Goal: Task Accomplishment & Management: Manage account settings

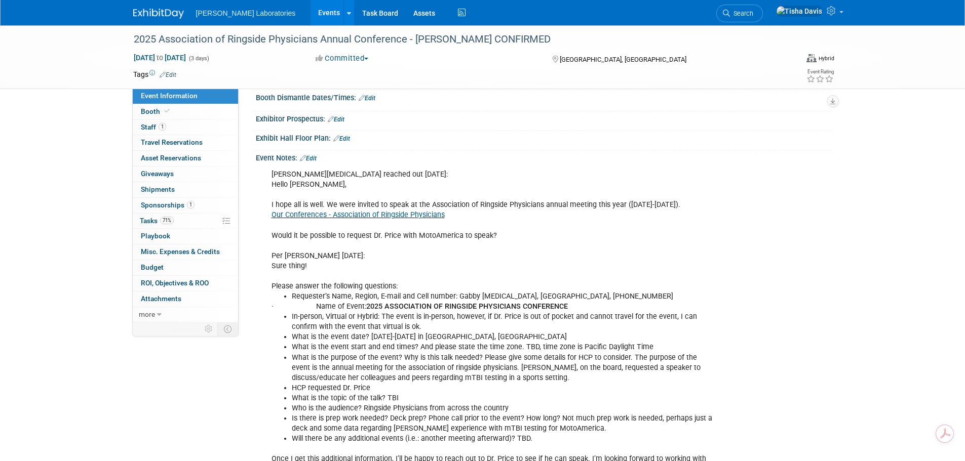
scroll to position [152, 0]
click at [317, 158] on link "Edit" at bounding box center [308, 159] width 17 height 7
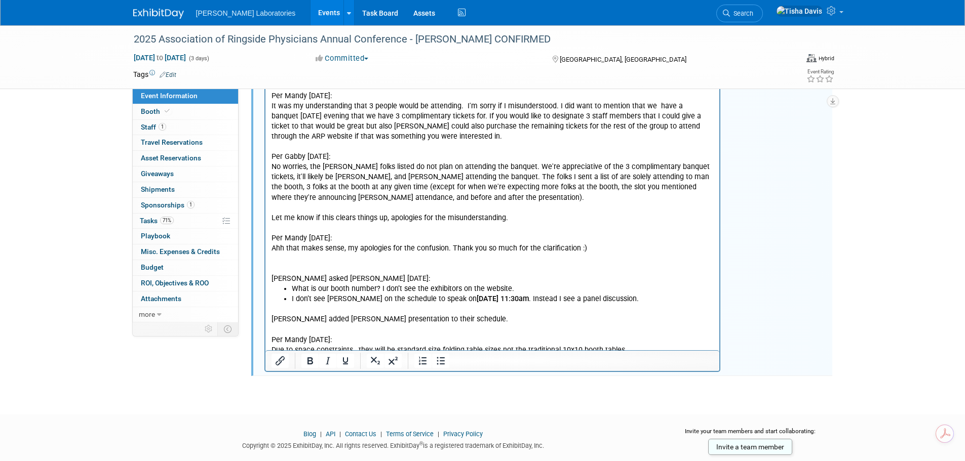
scroll to position [2432, 0]
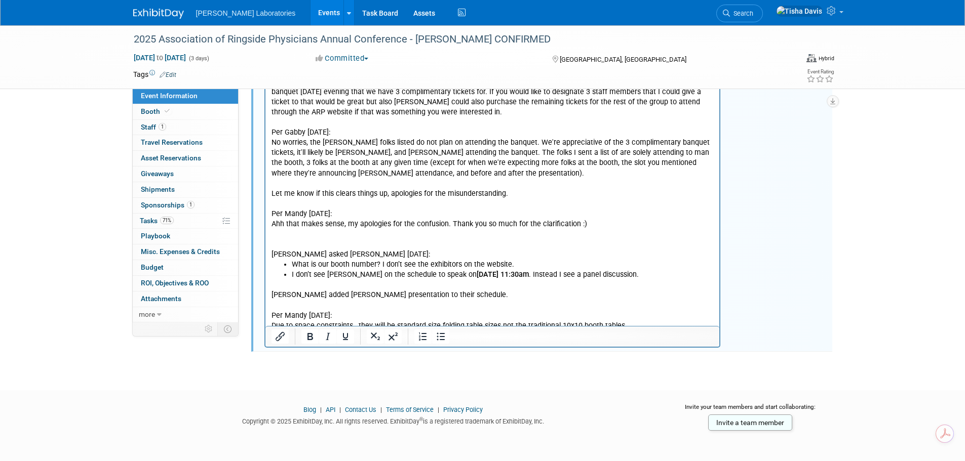
click at [651, 292] on p "Mandy added Abbott presentation to their schedule. Per Mandy 9/18/25: Due to sp…" at bounding box center [492, 306] width 443 height 51
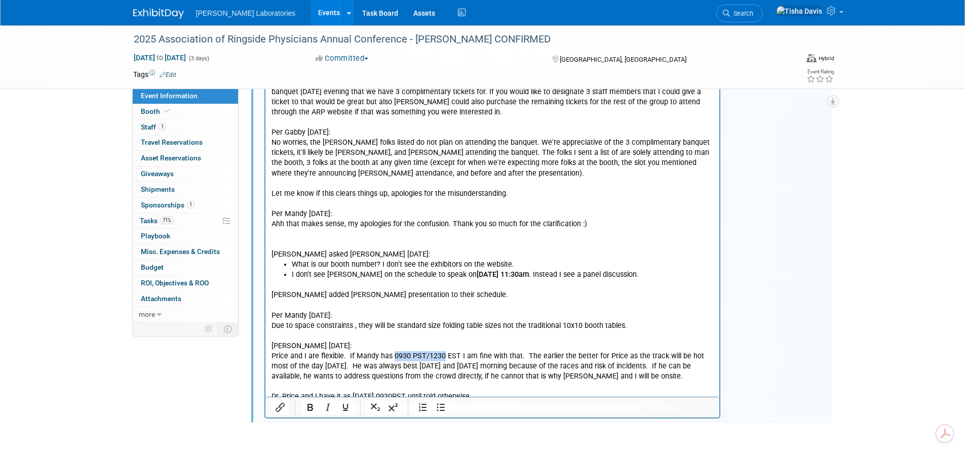
drag, startPoint x: 390, startPoint y: 326, endPoint x: 440, endPoint y: 329, distance: 49.7
click at [440, 352] on p "Price and I are flexible. If Mandy has 0930 PST/1230 EST I am fine with that. T…" at bounding box center [492, 367] width 443 height 30
click at [312, 407] on icon "Bold" at bounding box center [310, 407] width 6 height 7
click at [523, 393] on p "Dr. Price and I have it as Sunday 0930PST until told otherwise." at bounding box center [492, 398] width 443 height 10
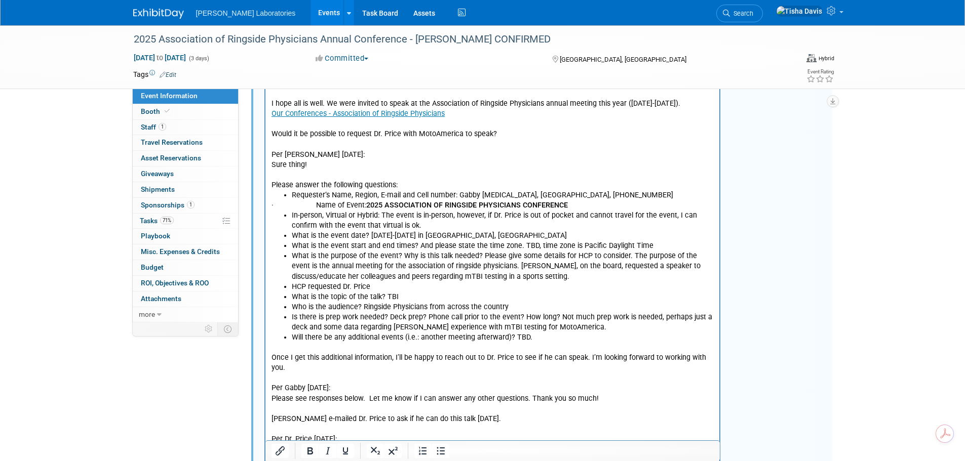
scroll to position [1, 0]
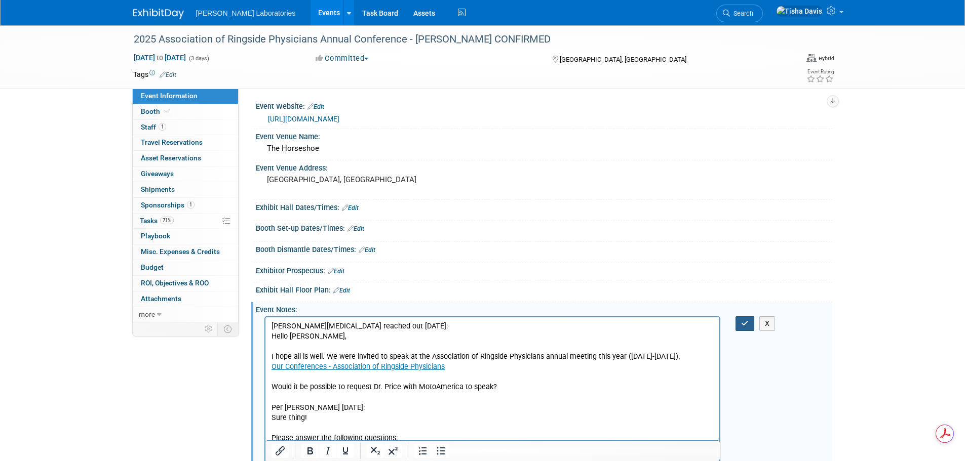
click at [742, 322] on icon "button" at bounding box center [745, 323] width 8 height 7
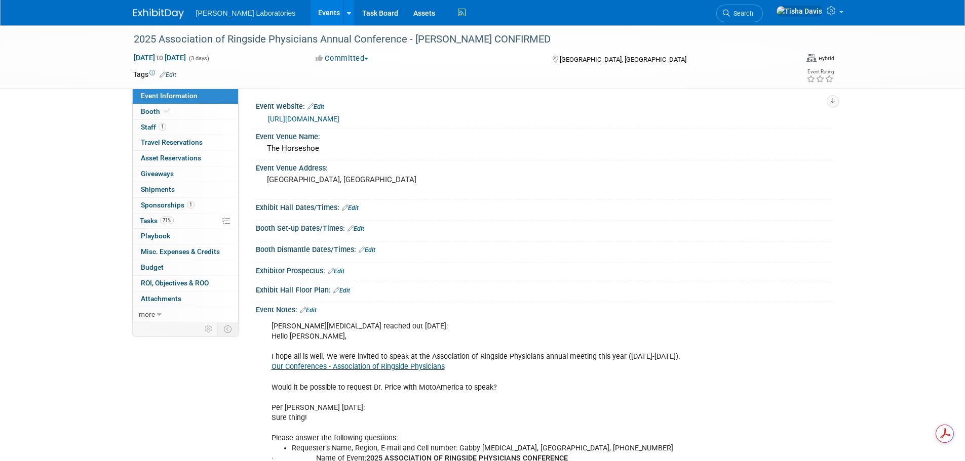
click at [310, 15] on link "Events" at bounding box center [328, 12] width 37 height 25
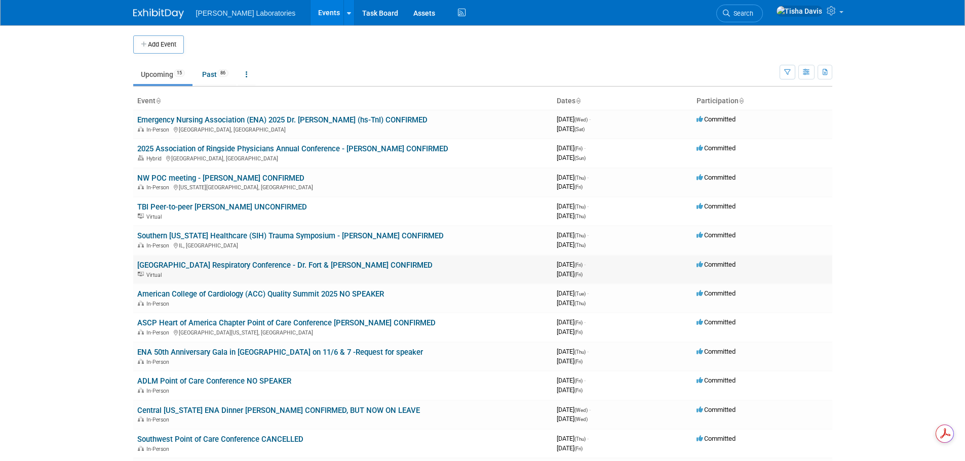
click at [254, 266] on link "[GEOGRAPHIC_DATA] Respiratory Conference - Dr. Fort & [PERSON_NAME] CONFIRMED" at bounding box center [284, 265] width 295 height 9
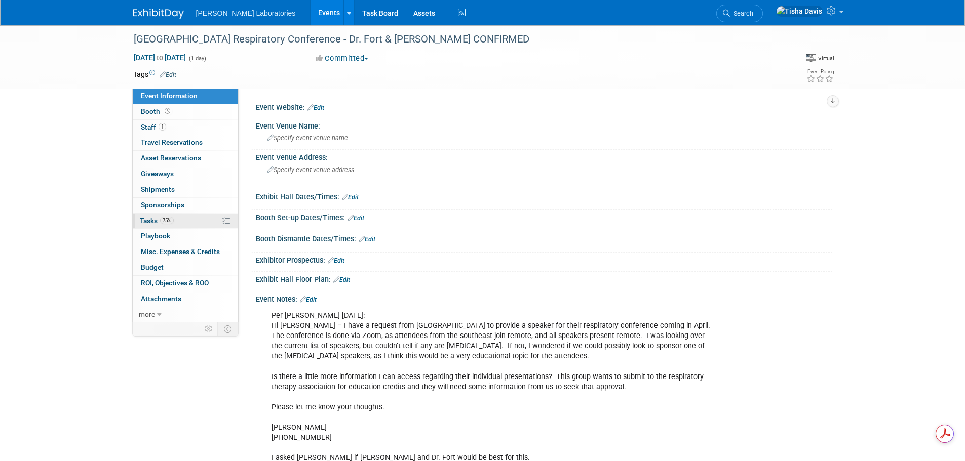
click at [150, 219] on span "Tasks 75%" at bounding box center [157, 221] width 34 height 8
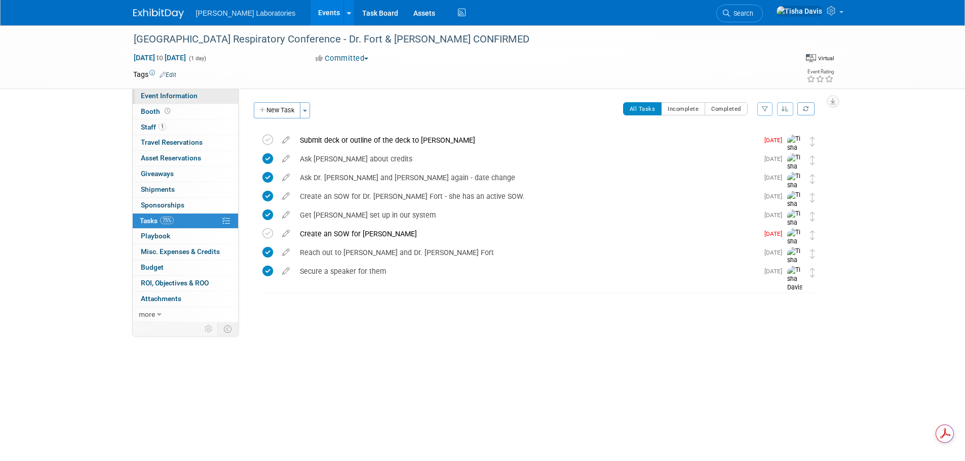
click at [177, 96] on span "Event Information" at bounding box center [169, 96] width 57 height 8
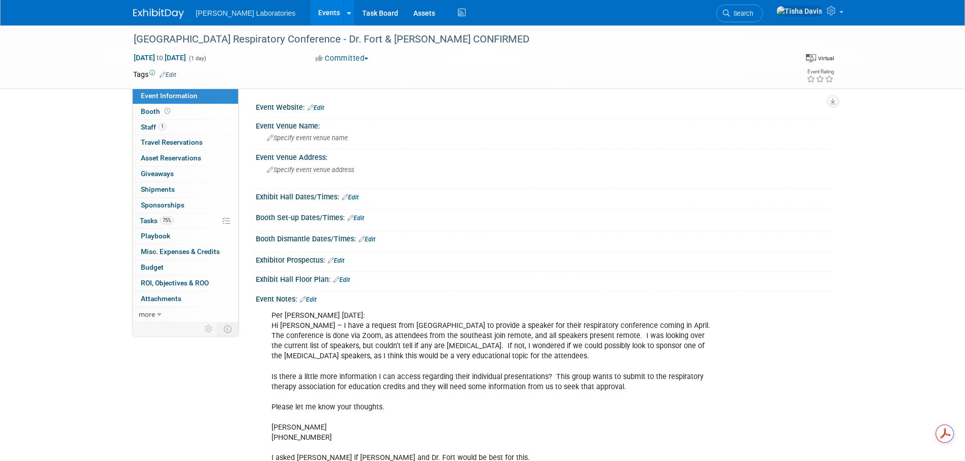
click at [316, 297] on link "Edit" at bounding box center [308, 299] width 17 height 7
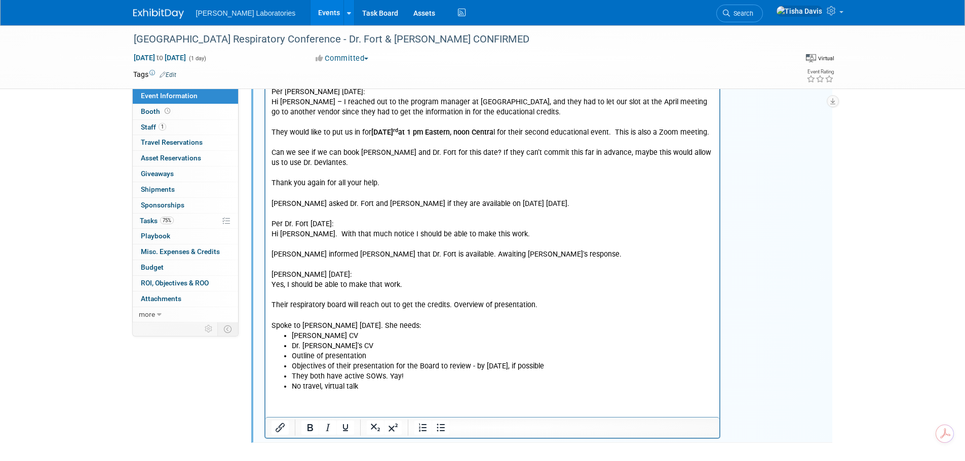
scroll to position [979, 0]
click at [411, 391] on p "Rich Text Area. Press ALT-0 for help." at bounding box center [492, 396] width 443 height 10
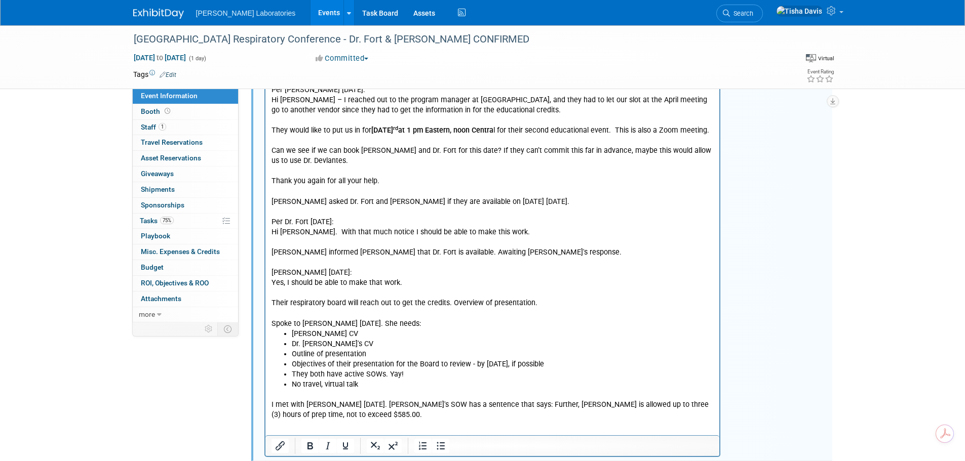
click at [410, 406] on p "I met with [PERSON_NAME] [DATE]. [PERSON_NAME]'s SOW has a sentence that says: …" at bounding box center [492, 411] width 443 height 20
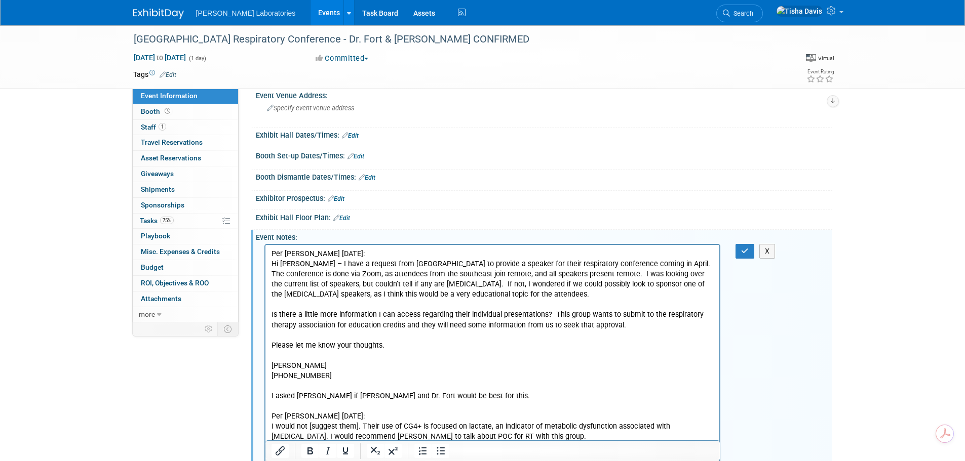
scroll to position [36, 0]
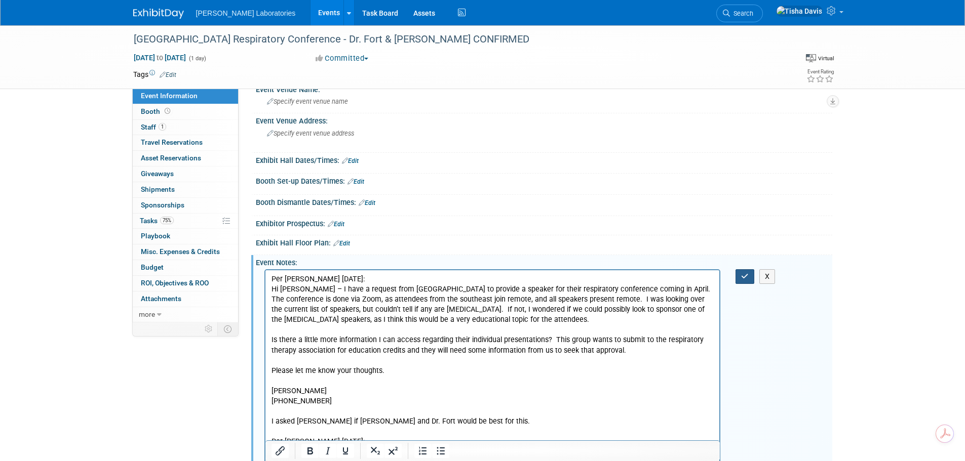
click at [740, 276] on button "button" at bounding box center [744, 276] width 19 height 15
